Goal: Find contact information: Find contact information

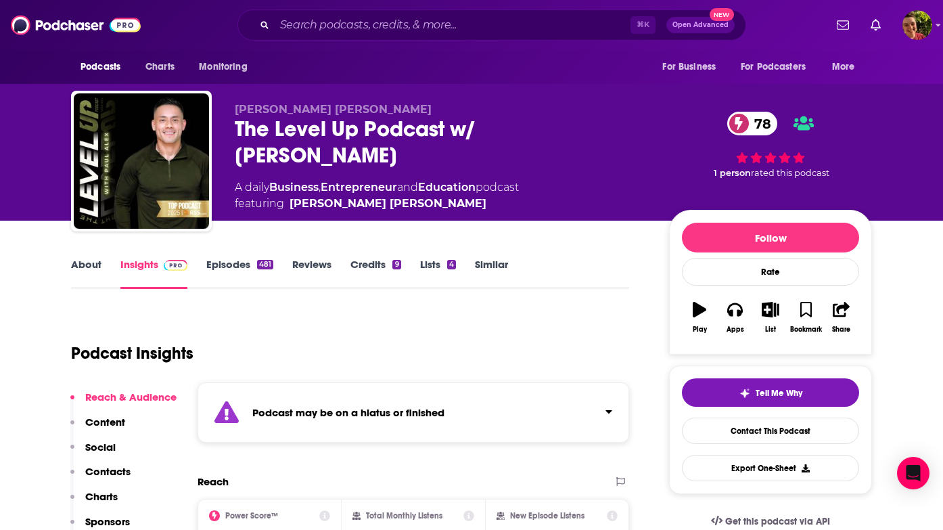
click at [83, 273] on link "About" at bounding box center [86, 273] width 30 height 31
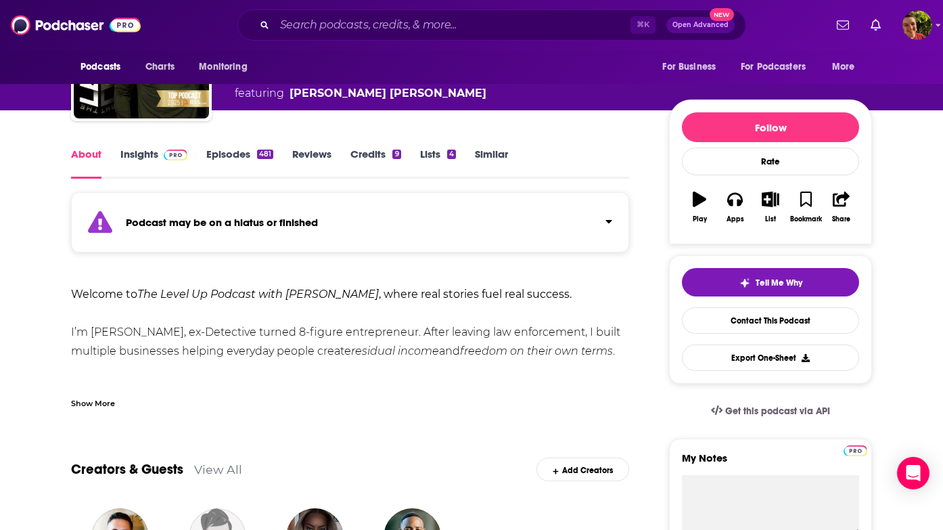
scroll to position [162, 0]
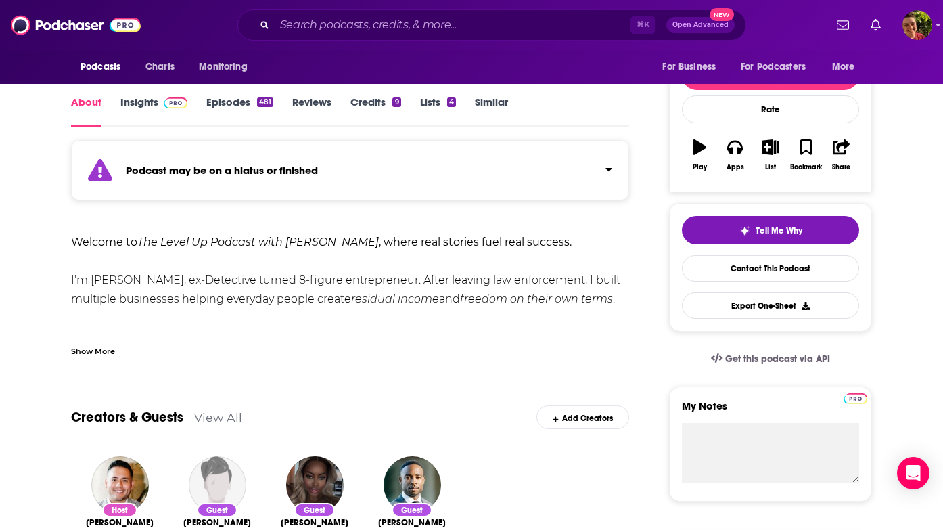
click at [82, 347] on div "Show More" at bounding box center [93, 350] width 44 height 13
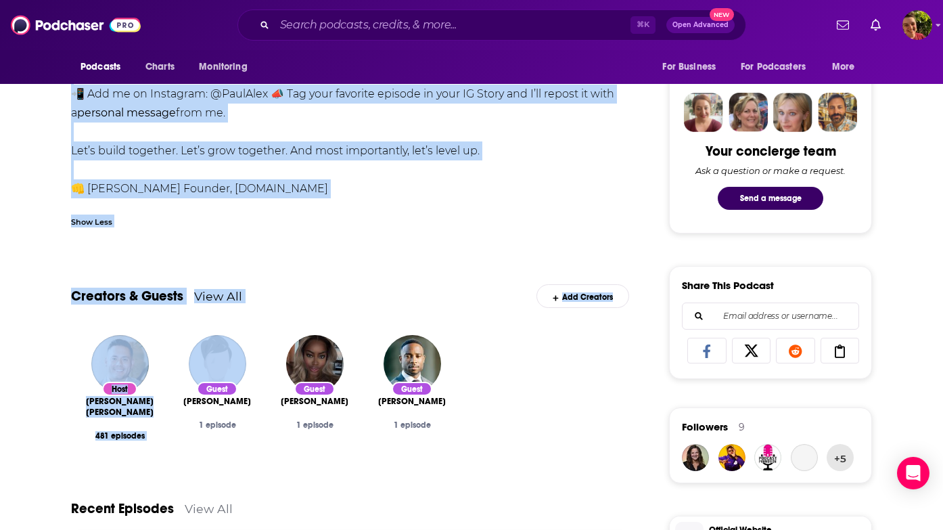
scroll to position [653, 0]
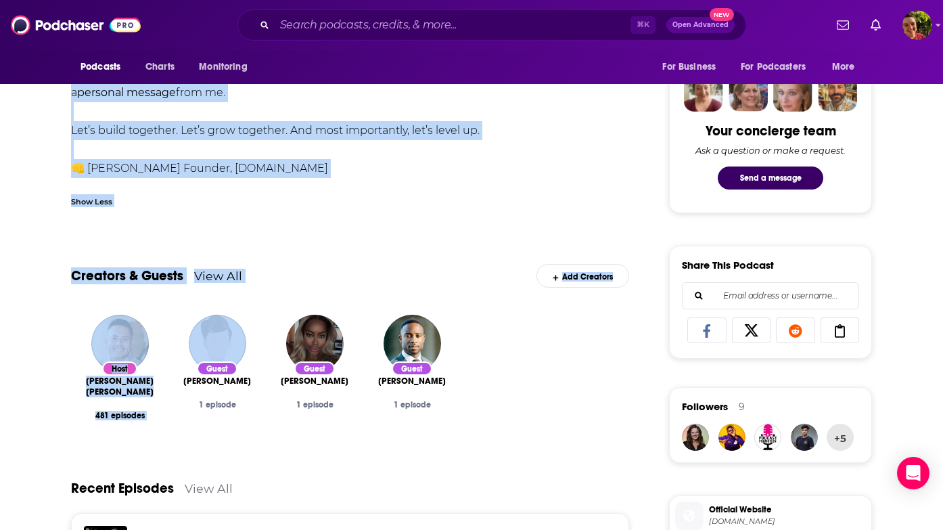
drag, startPoint x: 67, startPoint y: 235, endPoint x: 319, endPoint y: 173, distance: 259.9
copy div "Loremip do Sit Ametc Ad Elitsed doei Temp Inci , utlab etdo magnaal enim admi v…"
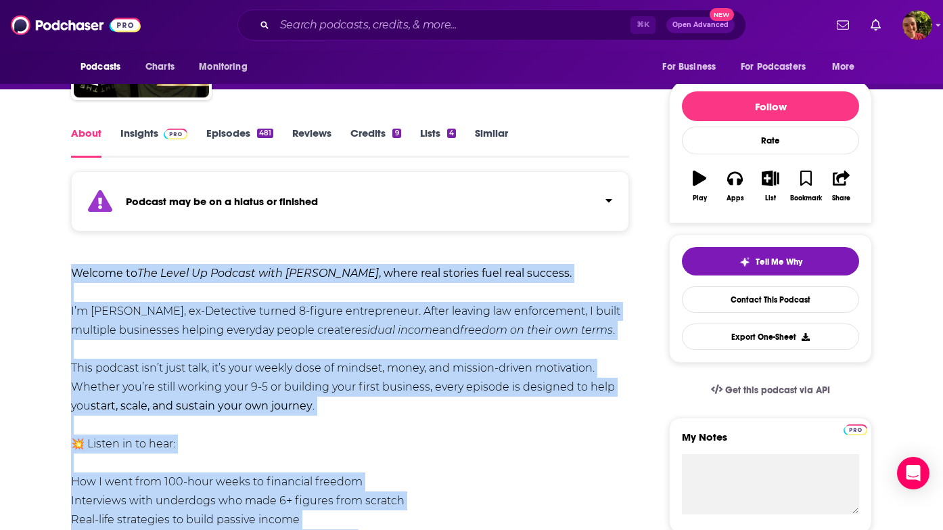
scroll to position [0, 0]
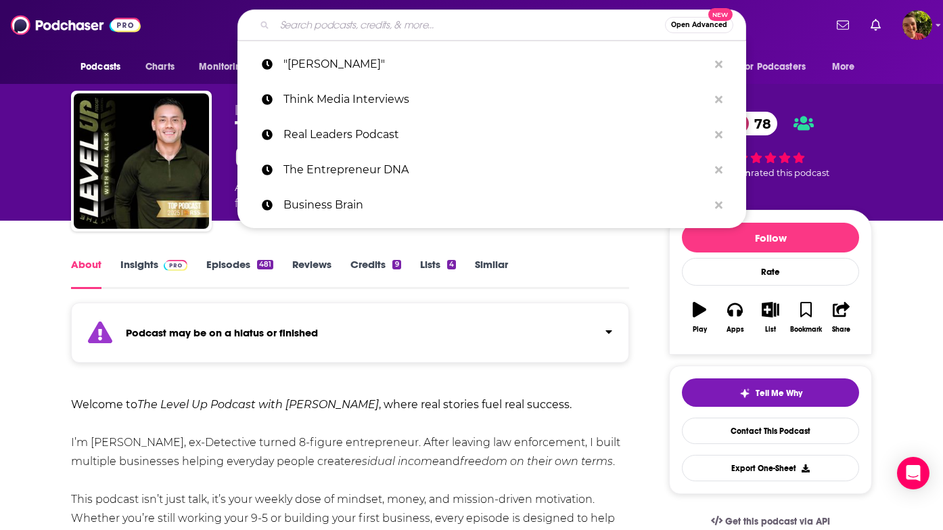
click at [341, 30] on input "Search podcasts, credits, & more..." at bounding box center [470, 25] width 390 height 22
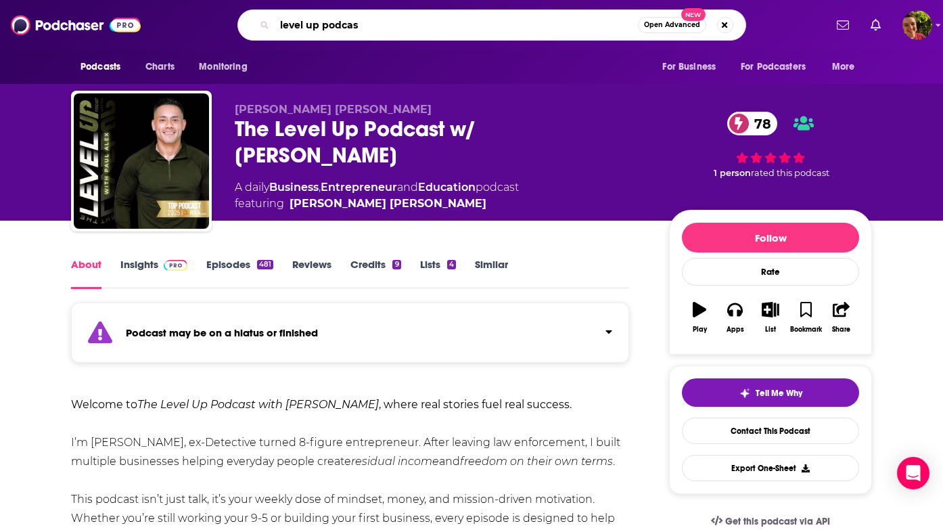
type input "level up podcast"
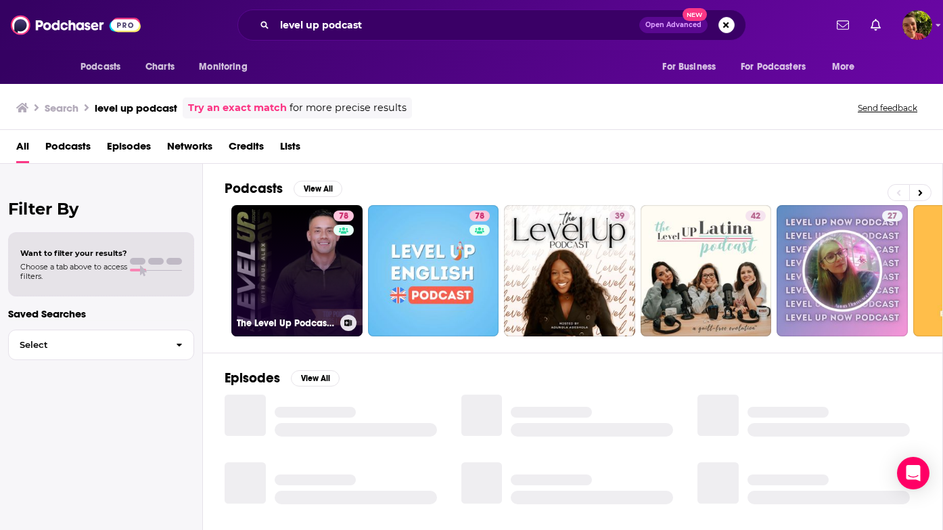
click at [291, 245] on link "78 The Level Up Podcast w/ [PERSON_NAME]" at bounding box center [296, 270] width 131 height 131
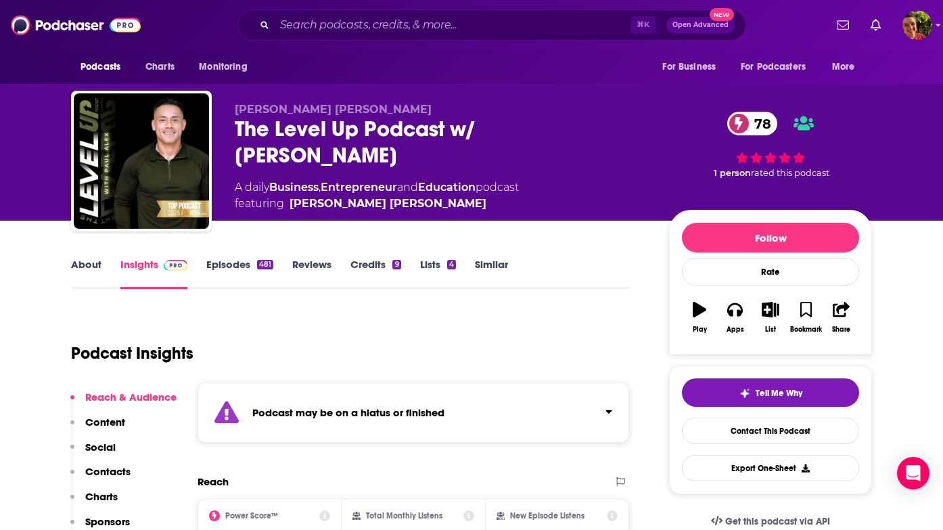
click at [124, 449] on div "Reach & Audience Content Social Contacts Charts Sponsors Details Similar" at bounding box center [123, 489] width 106 height 199
click at [116, 476] on p "Contacts" at bounding box center [107, 471] width 45 height 13
click at [90, 265] on link "About" at bounding box center [86, 273] width 30 height 31
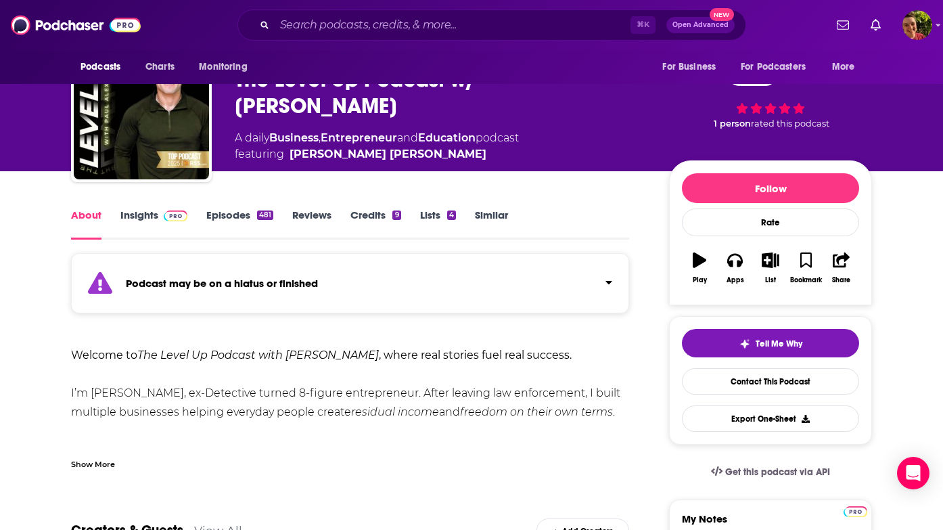
scroll to position [175, 0]
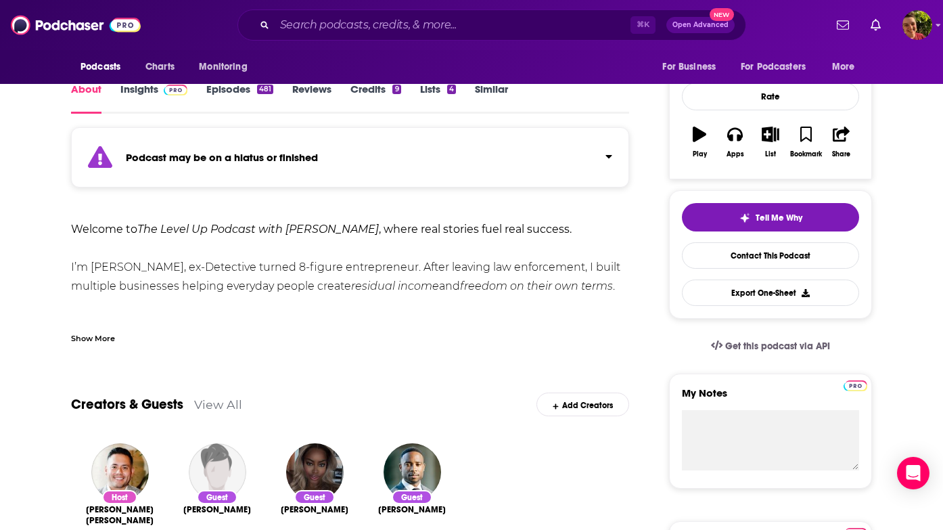
click at [104, 338] on div "Show More" at bounding box center [93, 337] width 44 height 13
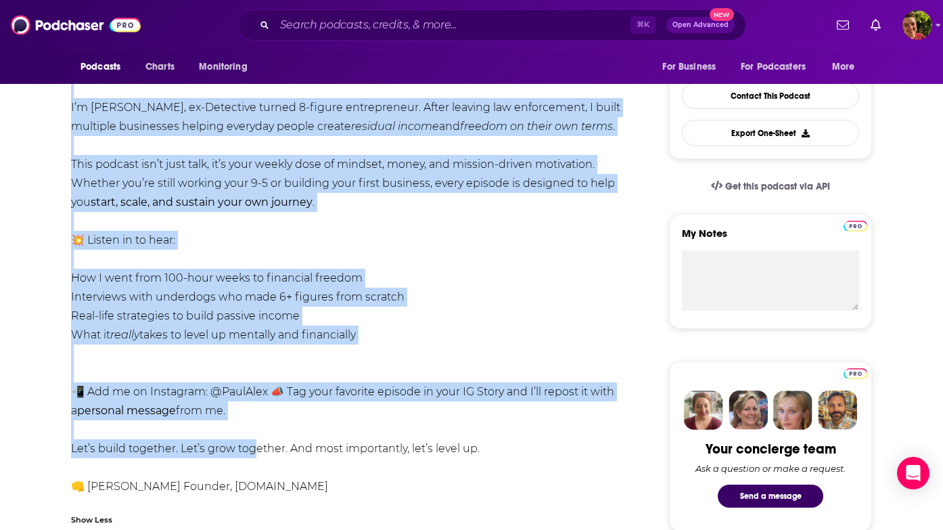
scroll to position [427, 0]
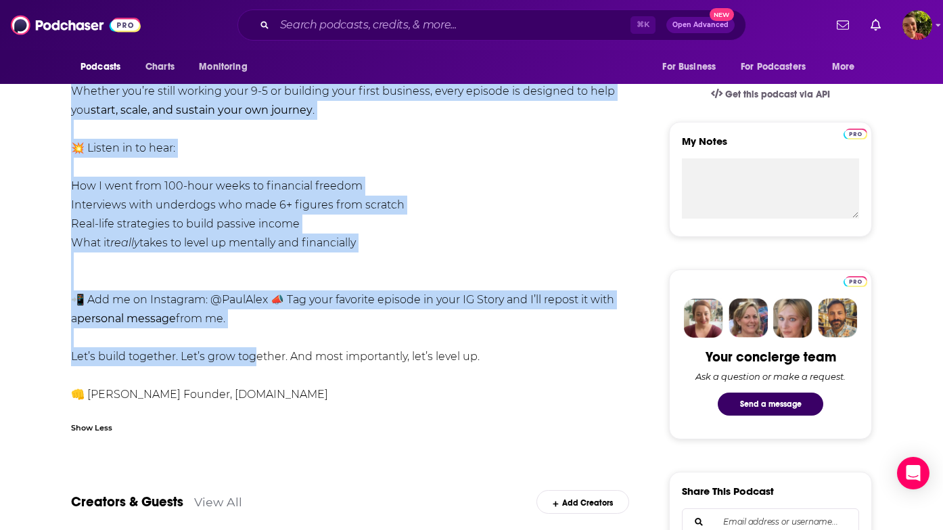
drag, startPoint x: 71, startPoint y: 232, endPoint x: 388, endPoint y: 393, distance: 355.9
click at [388, 393] on div "Welcome to The Level Up Podcast with [PERSON_NAME] , where real stories fuel re…" at bounding box center [350, 186] width 558 height 436
copy div "Loremip do Sit Ametc Ad Elitsed doei Temp Inci , utlab etdo magnaal enim admi v…"
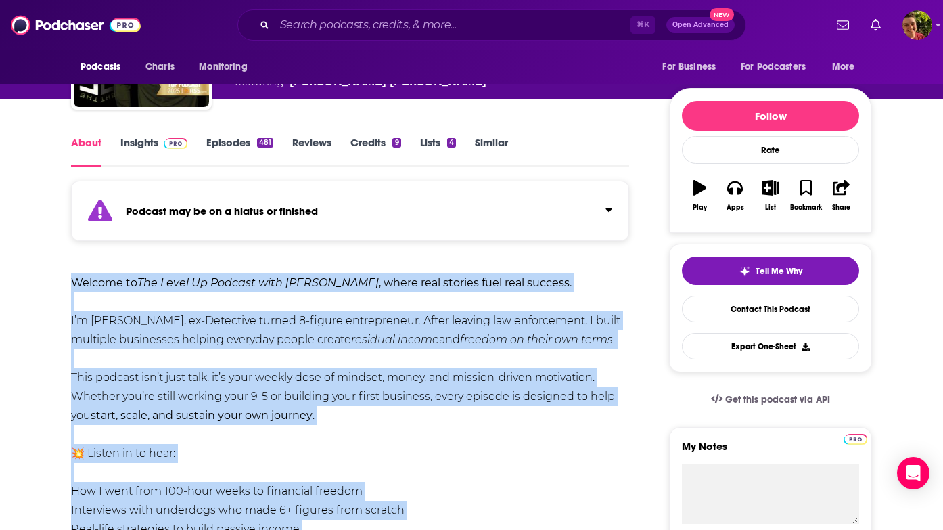
scroll to position [0, 0]
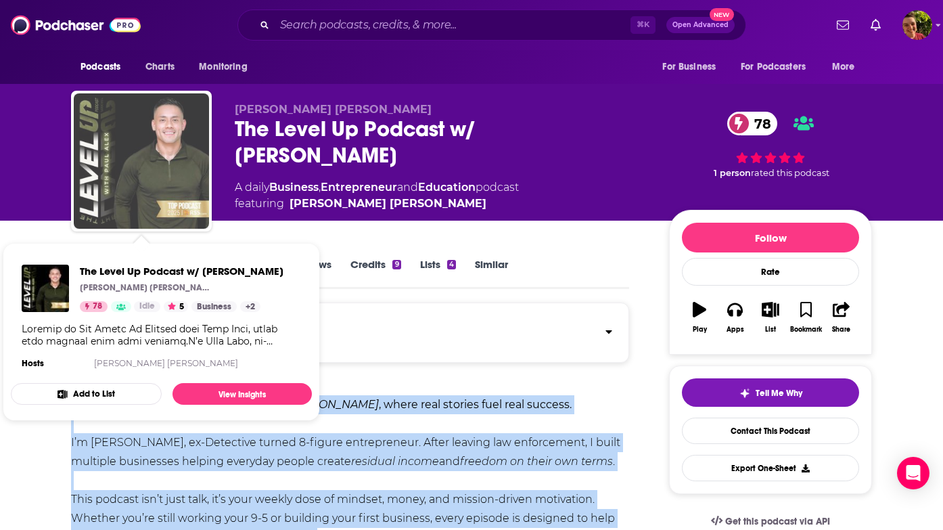
drag, startPoint x: 183, startPoint y: 167, endPoint x: 47, endPoint y: 560, distance: 416.0
